Goal: Task Accomplishment & Management: Manage account settings

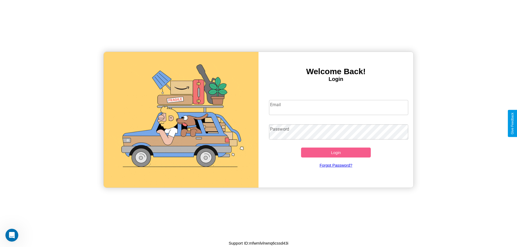
click at [338, 107] on input "Email" at bounding box center [338, 107] width 139 height 15
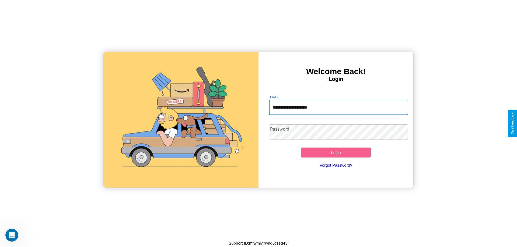
type input "**********"
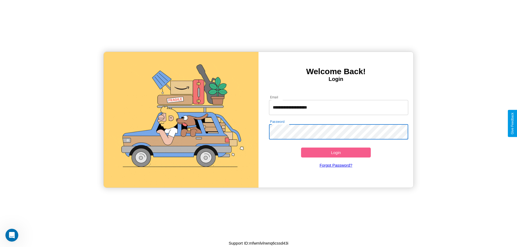
click at [336, 153] on button "Login" at bounding box center [336, 153] width 70 height 10
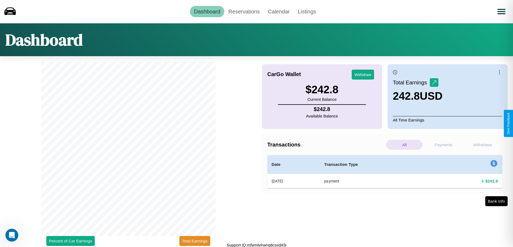
scroll to position [2, 0]
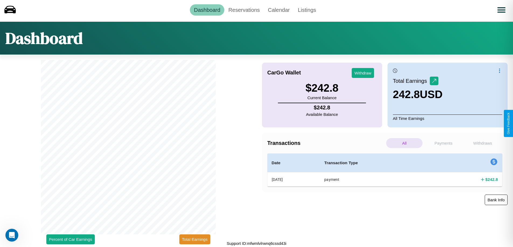
click at [496, 200] on button "Bank Info" at bounding box center [495, 200] width 23 height 10
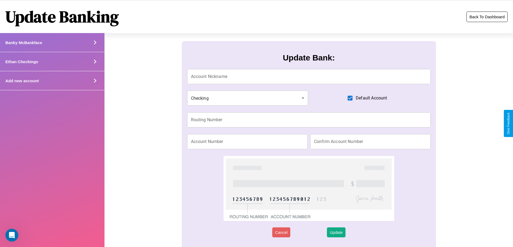
click at [486, 17] on button "Back To Dashboard" at bounding box center [486, 17] width 41 height 10
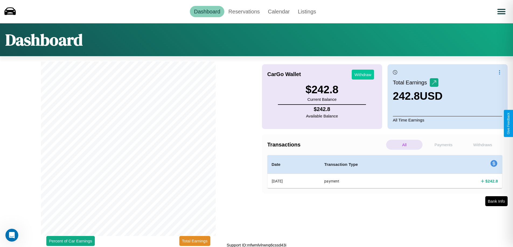
click at [362, 75] on button "Withdraw" at bounding box center [362, 75] width 22 height 10
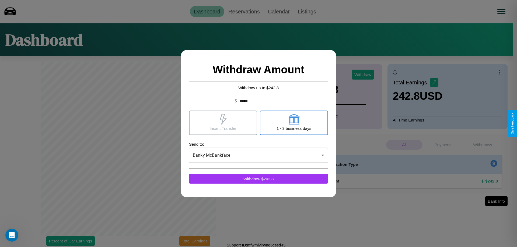
click at [294, 123] on icon at bounding box center [293, 119] width 11 height 11
type input "*"
type input "**"
click at [223, 123] on icon at bounding box center [223, 119] width 7 height 11
